Goal: Information Seeking & Learning: Stay updated

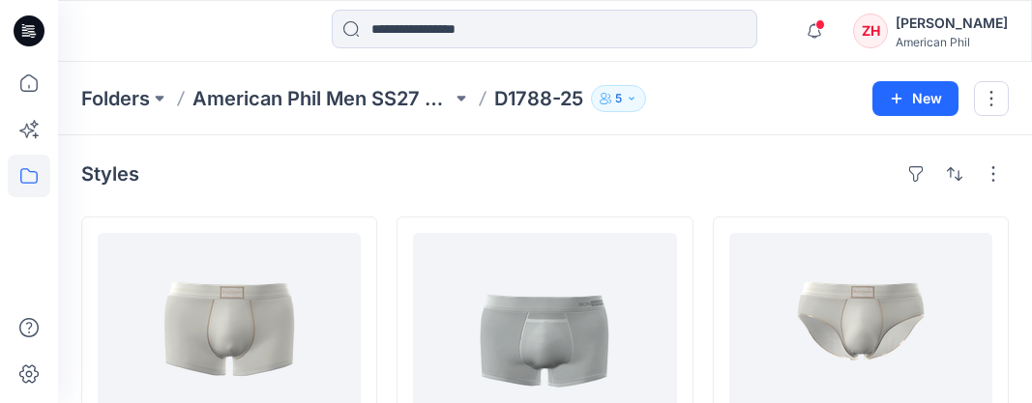
scroll to position [239, 0]
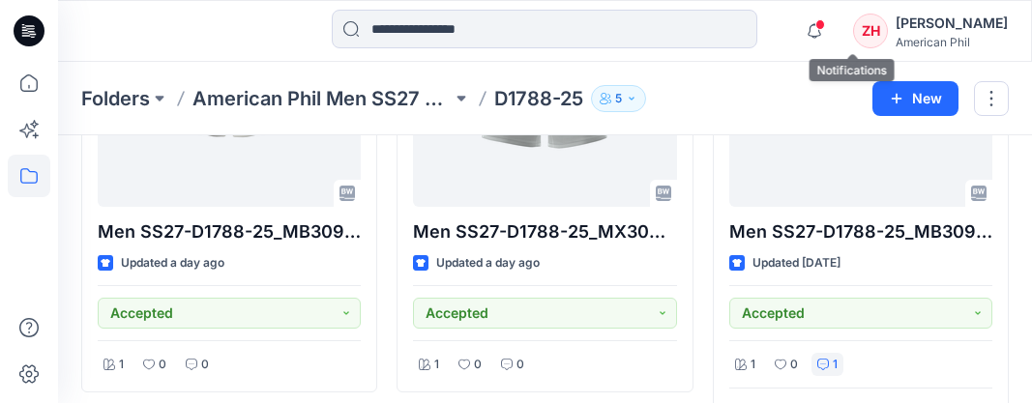
click at [825, 22] on span at bounding box center [821, 24] width 10 height 11
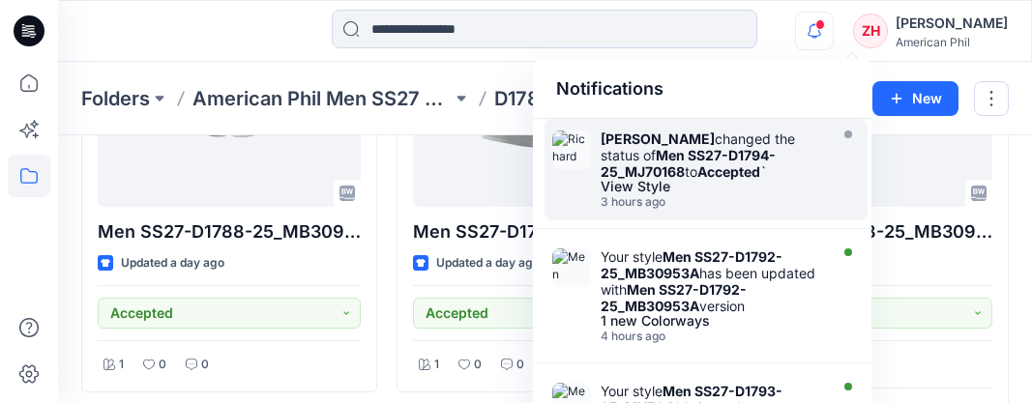
drag, startPoint x: 771, startPoint y: 156, endPoint x: 804, endPoint y: 149, distance: 33.6
click at [770, 156] on strong "Men SS27-D1794-25_MJ70168" at bounding box center [688, 163] width 175 height 33
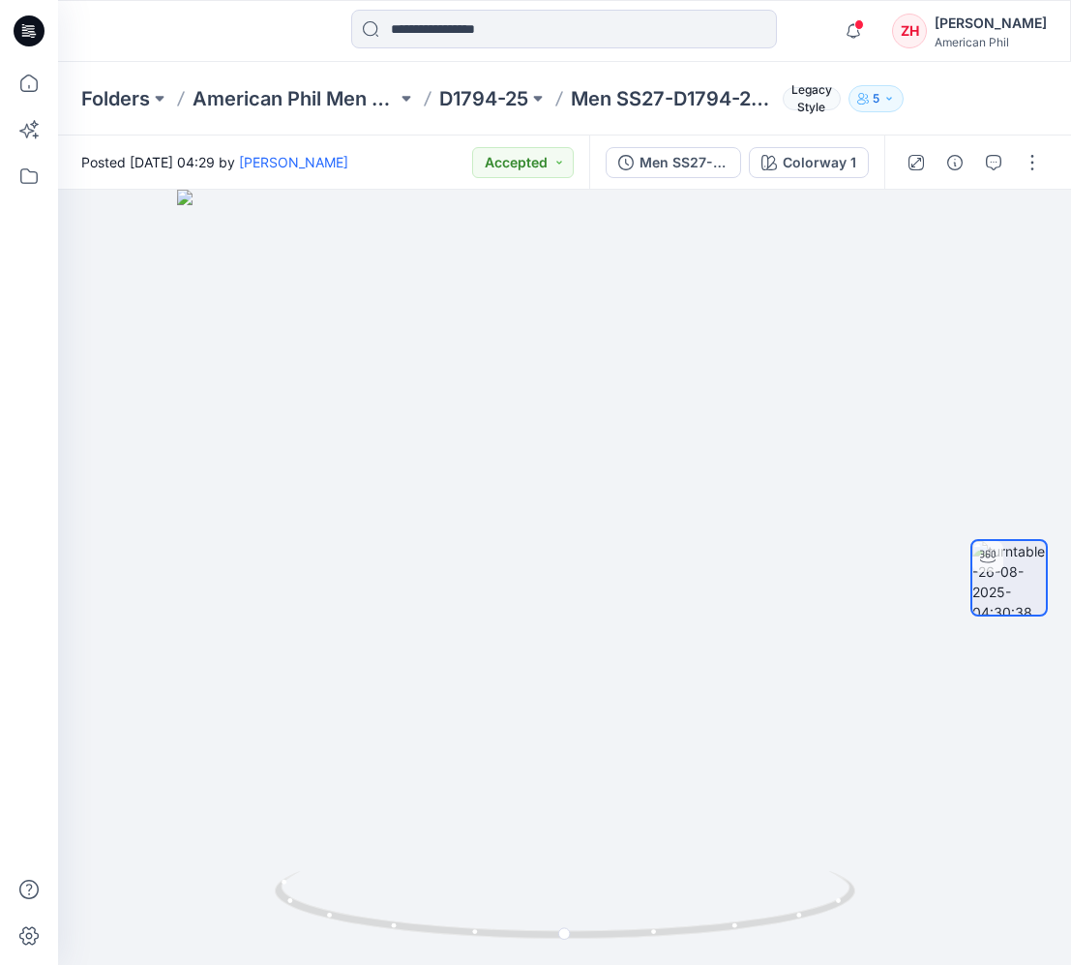
drag, startPoint x: 1067, startPoint y: 372, endPoint x: 1288, endPoint y: 379, distance: 220.8
click at [1031, 379] on html "Notifications Richard Dromard changed the status of Men SS27-D1794-25_MJ70168 t…" at bounding box center [535, 482] width 1071 height 965
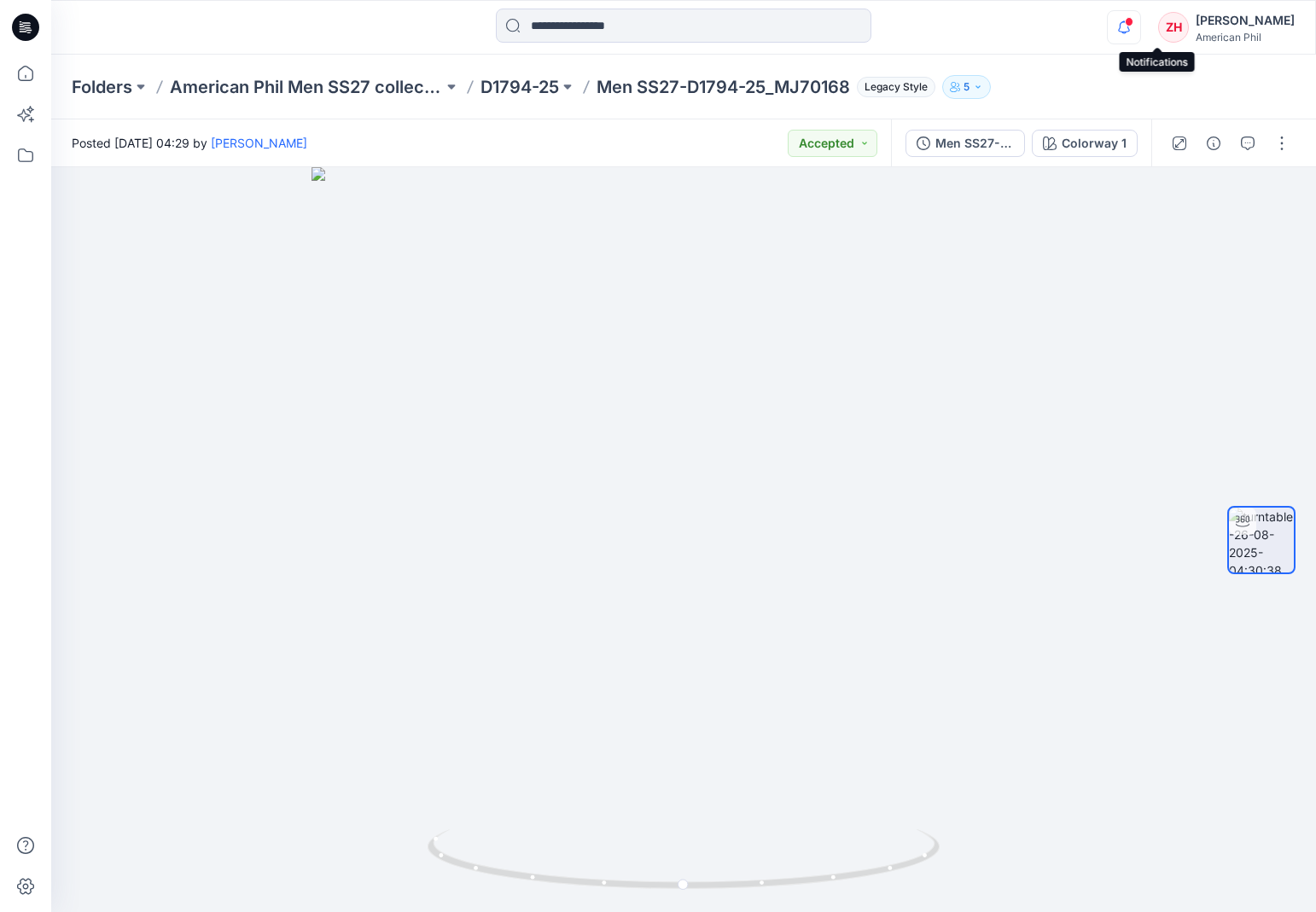
click at [909, 19] on icon "button" at bounding box center [1124, 27] width 33 height 34
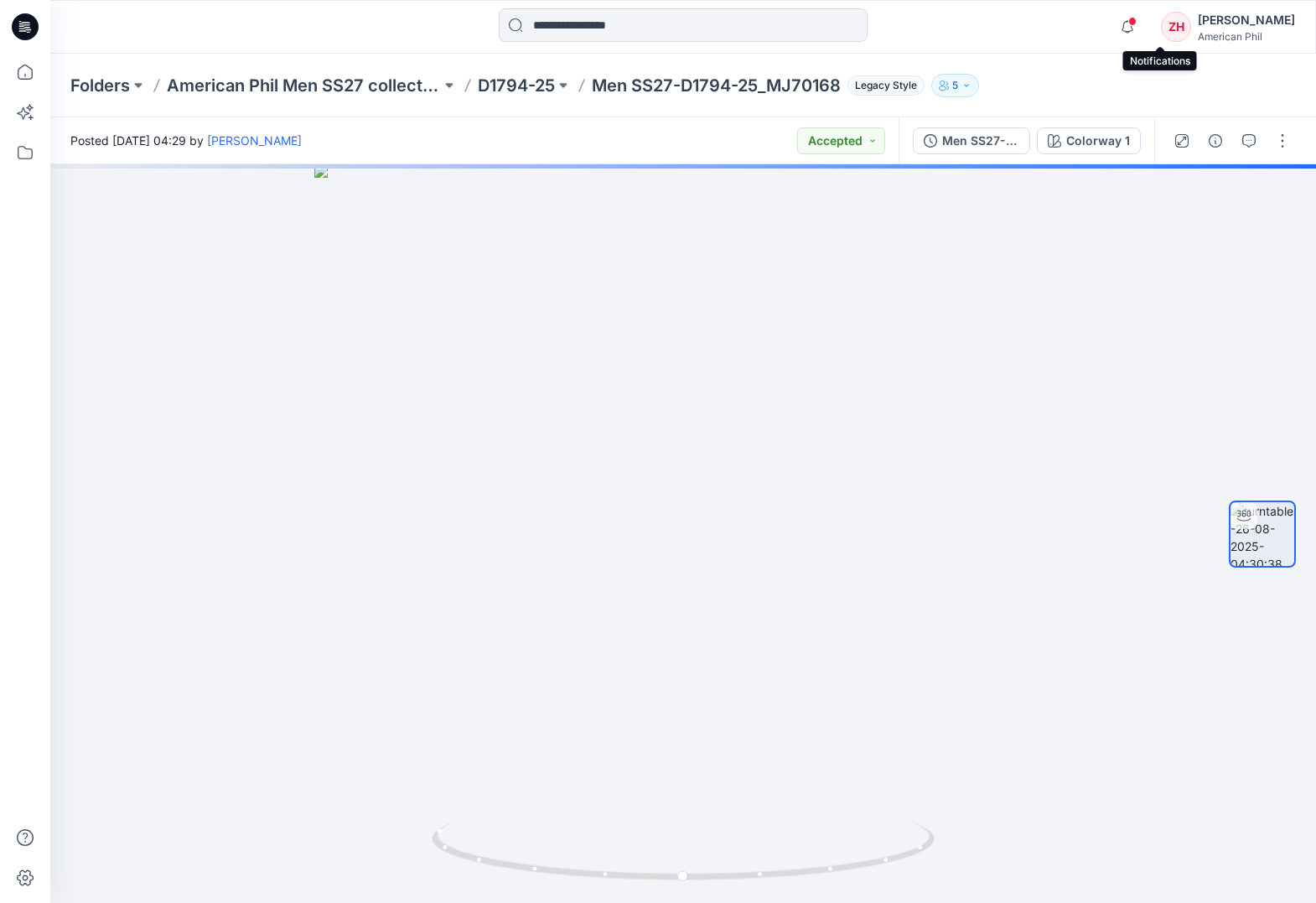
click at [1137, 24] on span at bounding box center [1132, 21] width 9 height 10
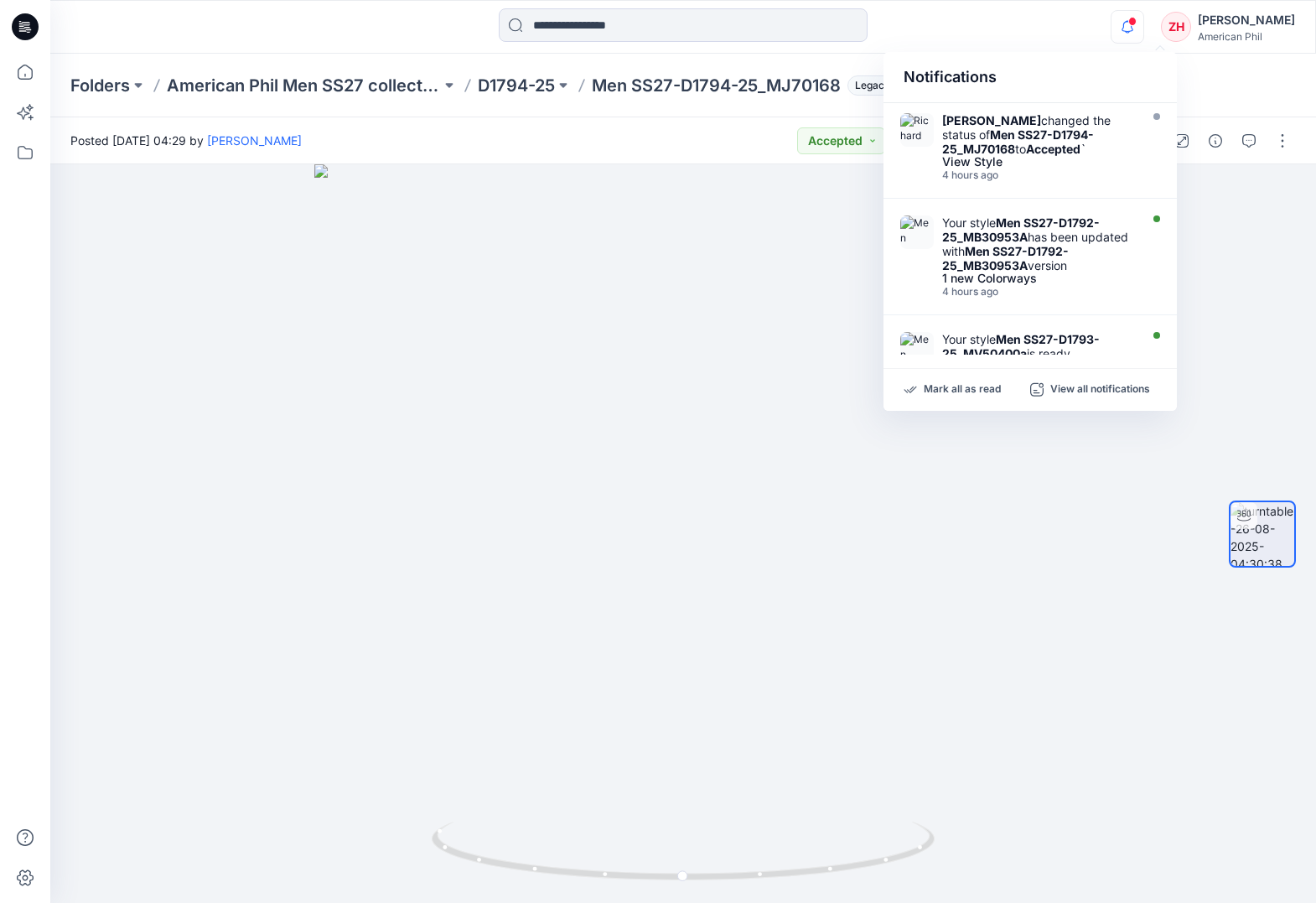
click at [1077, 36] on div "Notifications [PERSON_NAME] changed the status of Men SS27-D1794-25_MJ70168 to …" at bounding box center [683, 27] width 1265 height 37
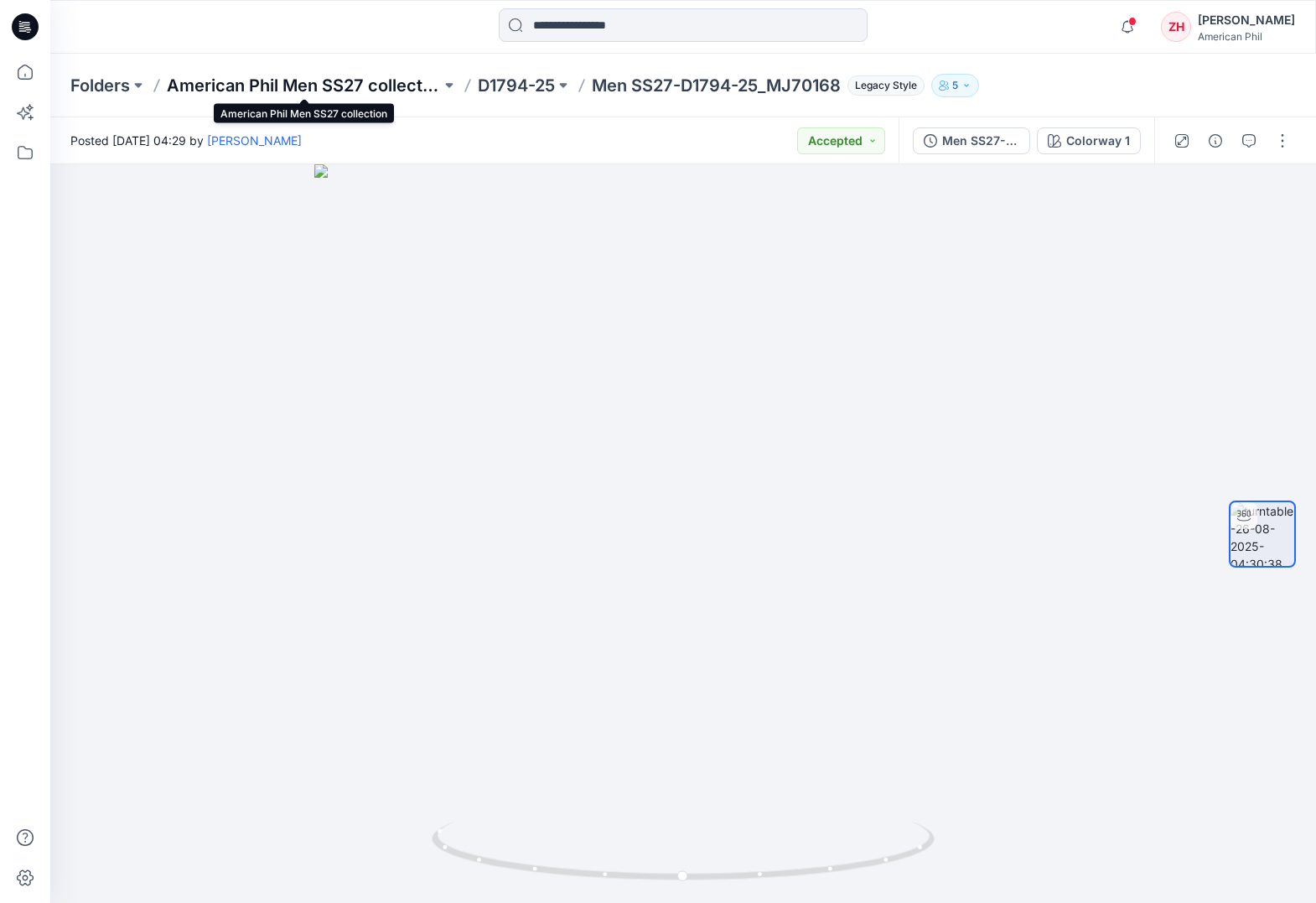
click at [377, 77] on p "American Phil Men SS27 collection" at bounding box center [304, 85] width 274 height 23
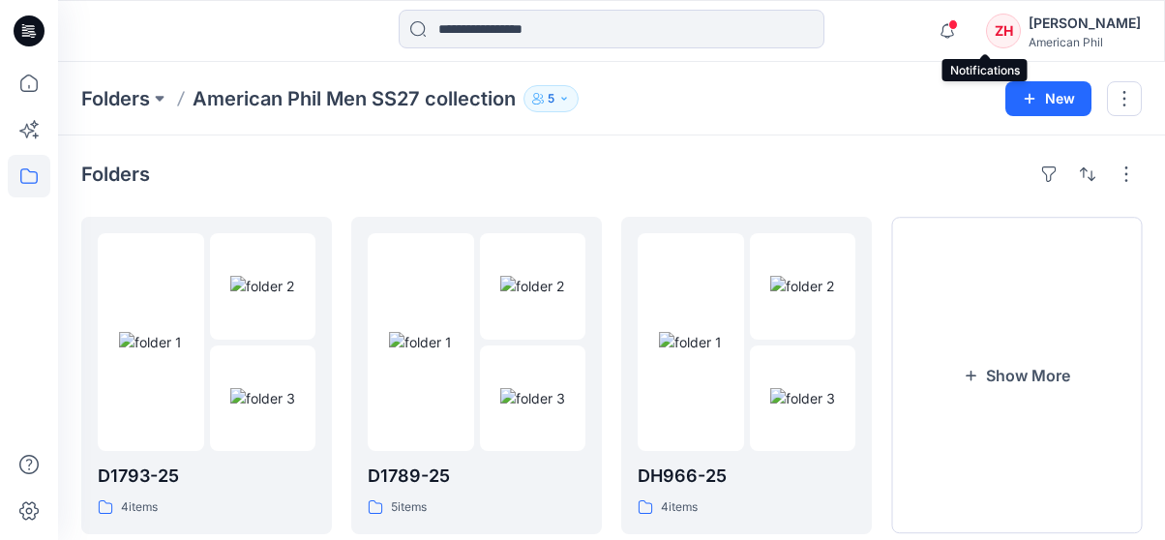
click at [958, 28] on span at bounding box center [953, 24] width 10 height 11
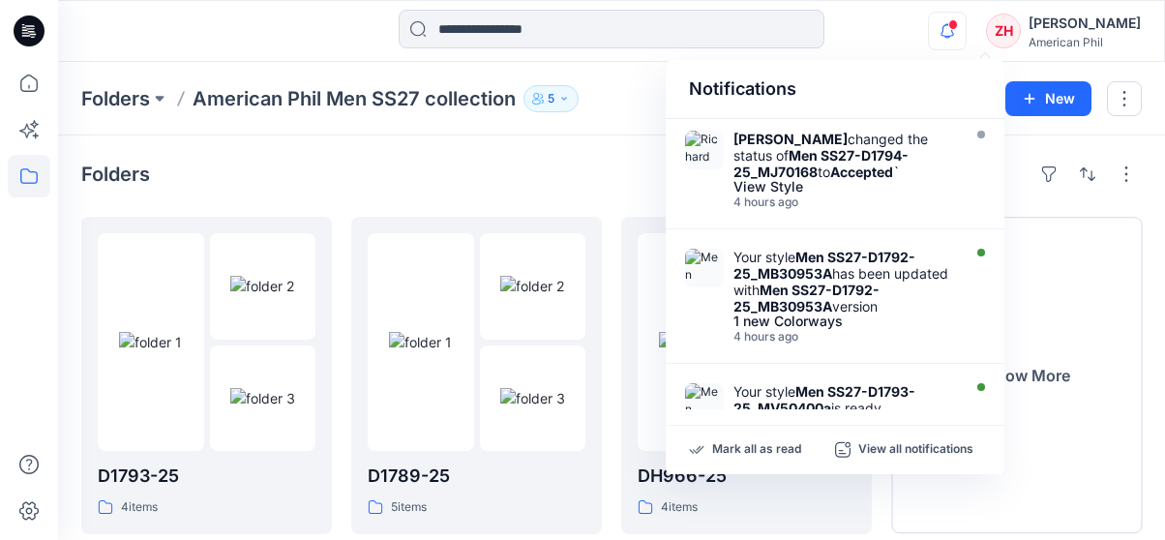
click at [911, 14] on div "Notifications [PERSON_NAME] changed the status of Men SS27-D1794-25_MJ70168 to …" at bounding box center [611, 31] width 1106 height 43
